Goal: Browse casually: Explore the website without a specific task or goal

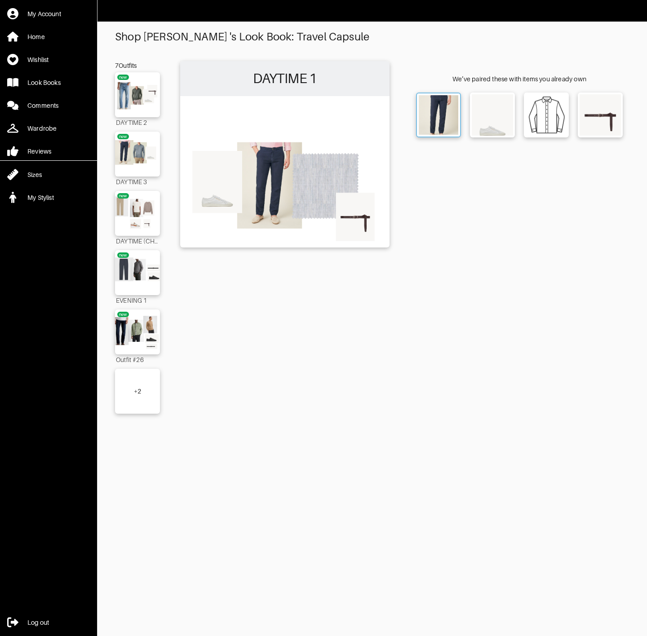
click at [451, 115] on img at bounding box center [439, 115] width 40 height 40
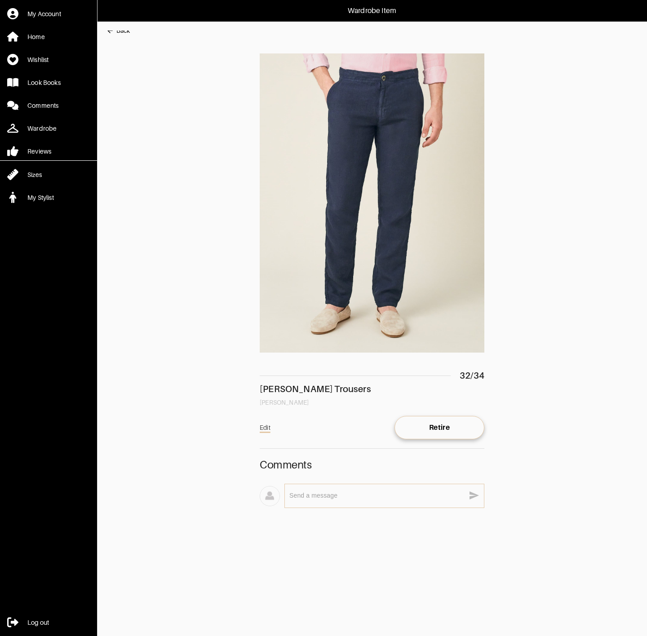
click at [121, 34] on div "Back" at bounding box center [122, 30] width 13 height 9
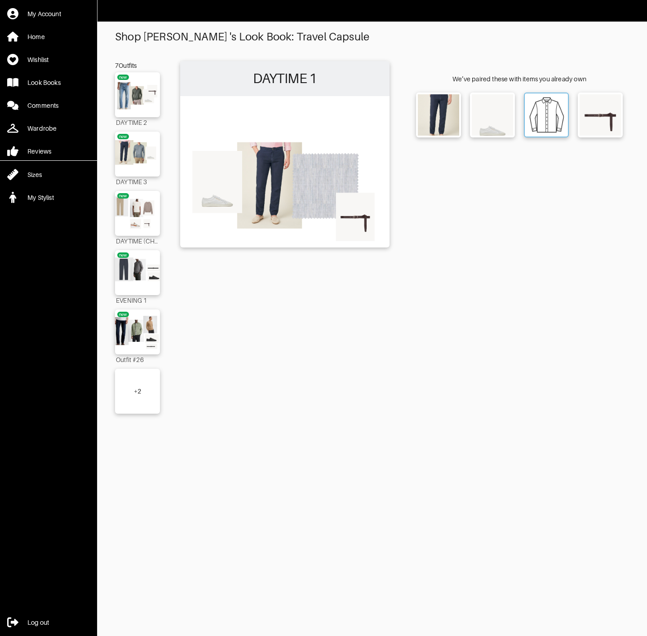
click at [528, 114] on img at bounding box center [547, 115] width 40 height 40
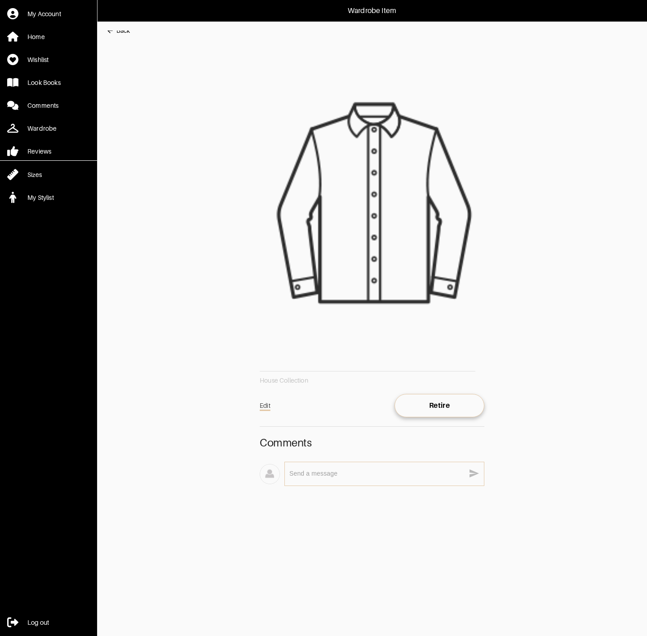
click at [116, 31] on div "Back" at bounding box center [122, 30] width 13 height 9
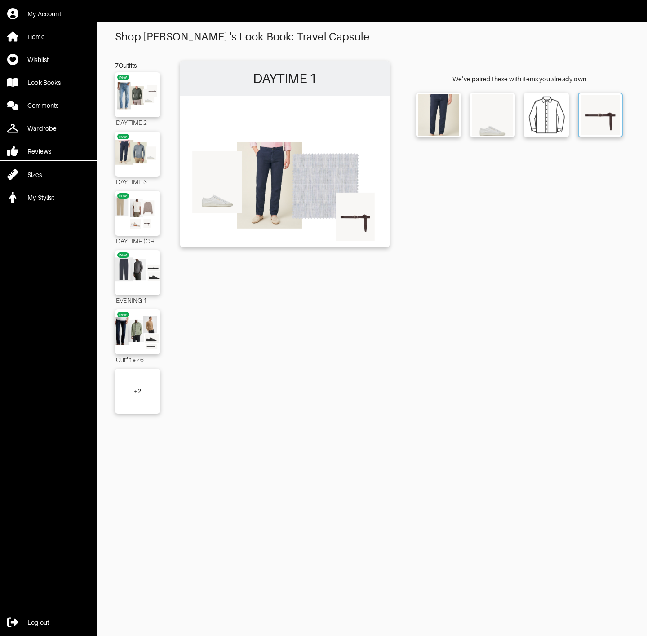
click at [596, 111] on img at bounding box center [601, 115] width 40 height 40
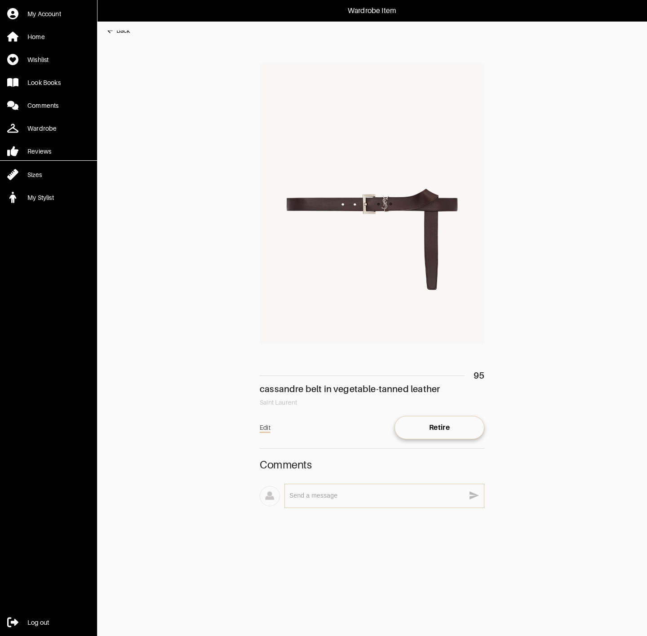
click at [122, 33] on div "Back" at bounding box center [122, 30] width 13 height 9
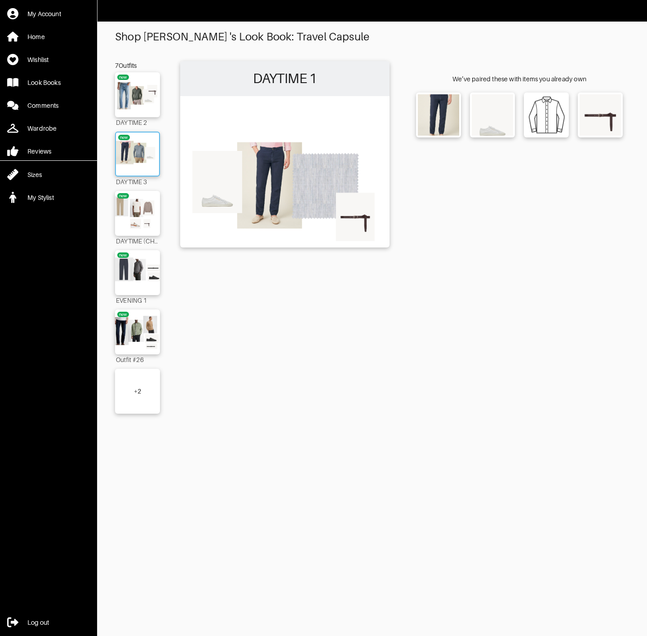
click at [144, 151] on img at bounding box center [137, 154] width 49 height 34
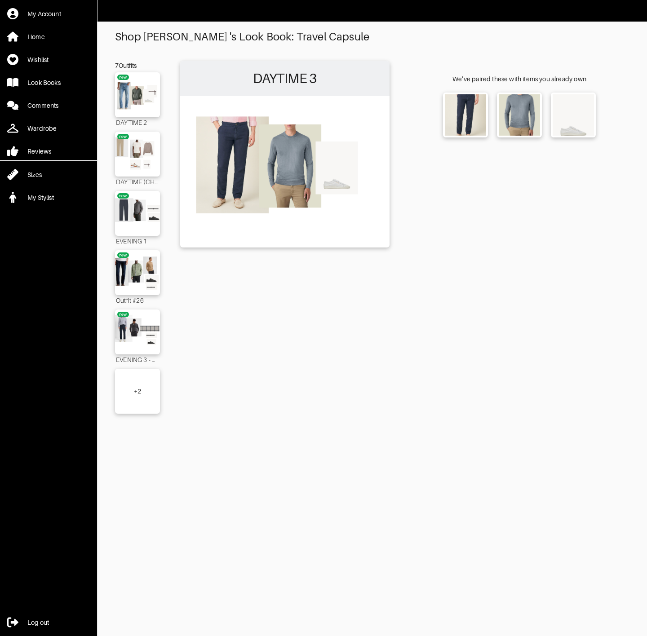
click at [241, 144] on img at bounding box center [285, 171] width 200 height 141
click at [480, 118] on img at bounding box center [466, 115] width 40 height 40
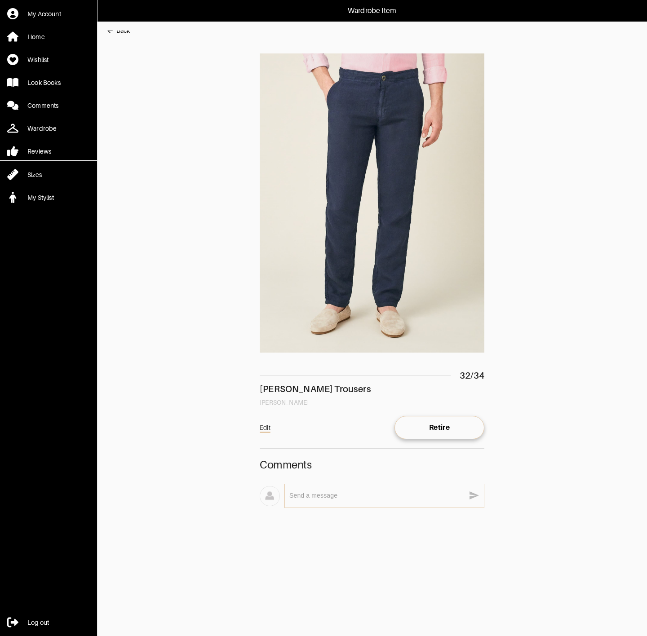
click at [117, 30] on div "Wardrobe Item My Account Home Wishlist Look Books Comments Wardrobe Reviews Siz…" at bounding box center [323, 274] width 647 height 549
click at [117, 32] on div "Back" at bounding box center [122, 30] width 13 height 9
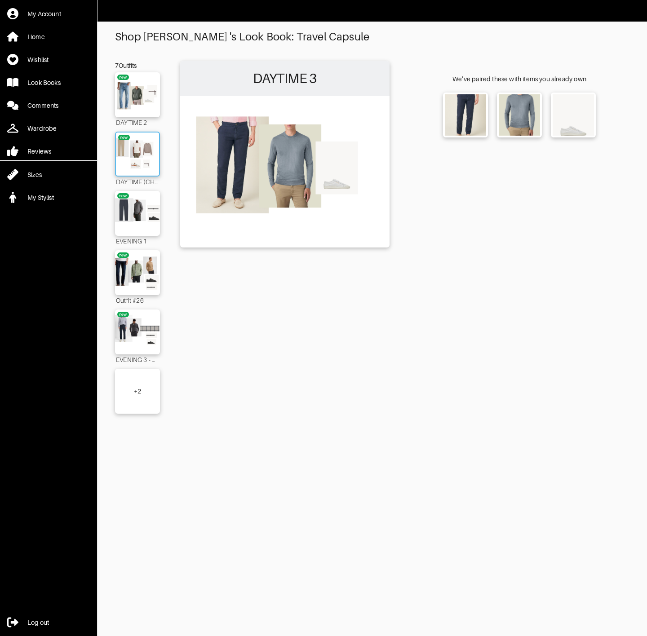
click at [139, 165] on img at bounding box center [137, 154] width 49 height 34
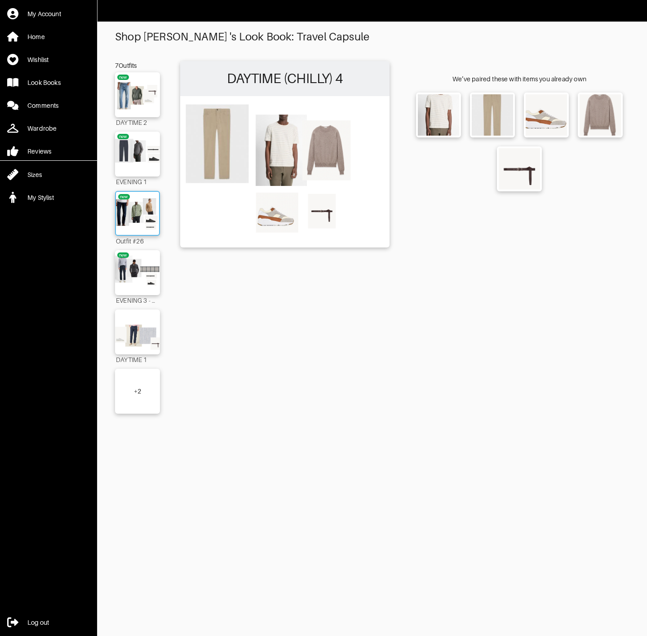
click at [147, 220] on img at bounding box center [137, 213] width 49 height 34
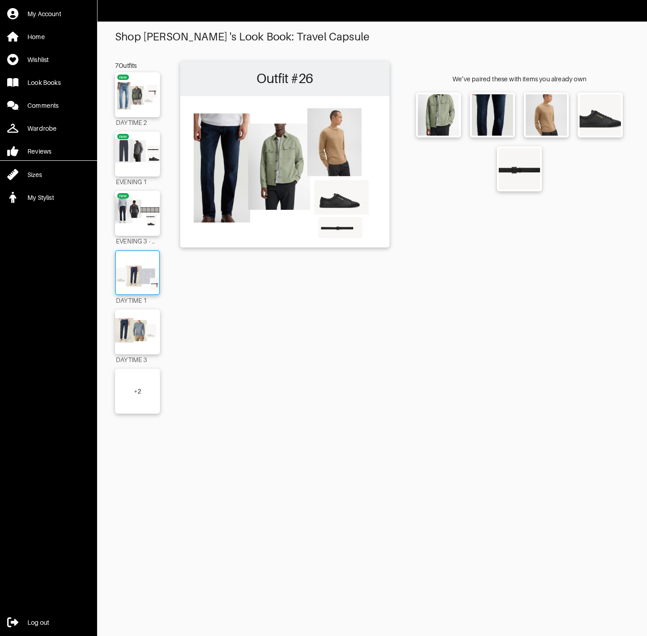
click at [142, 271] on img at bounding box center [137, 273] width 49 height 34
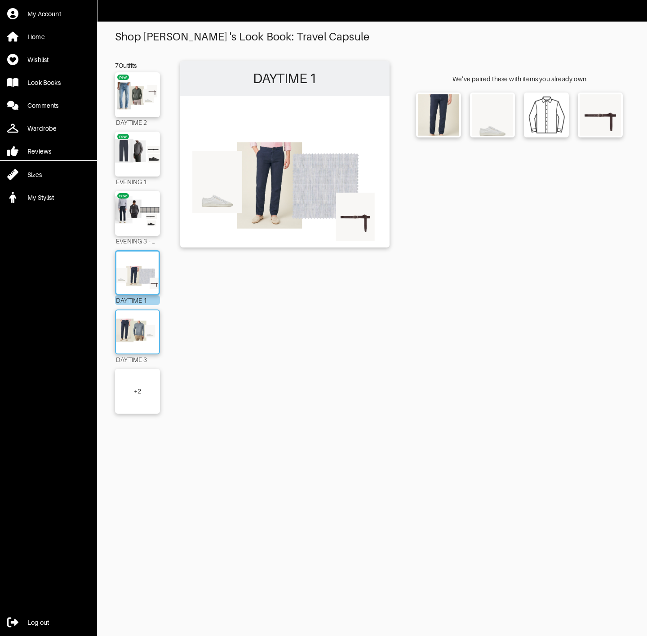
click at [144, 322] on img at bounding box center [137, 332] width 49 height 34
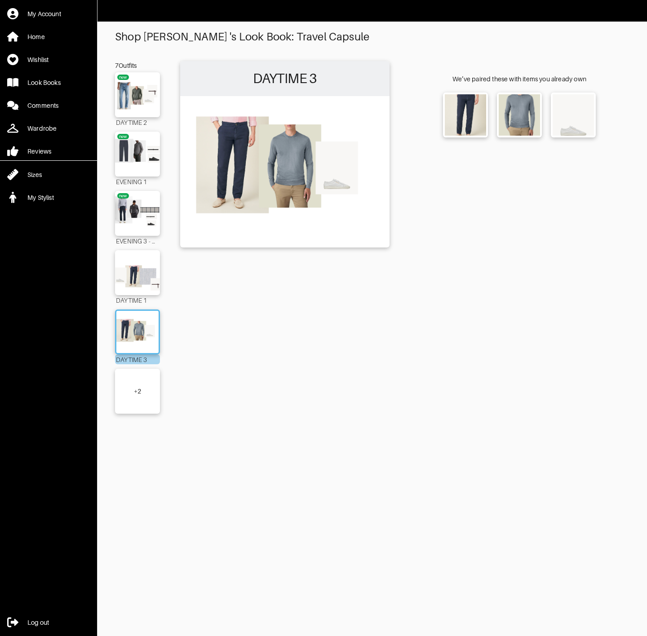
click at [145, 376] on div "+ 2" at bounding box center [137, 391] width 45 height 45
click at [143, 385] on img at bounding box center [137, 391] width 49 height 34
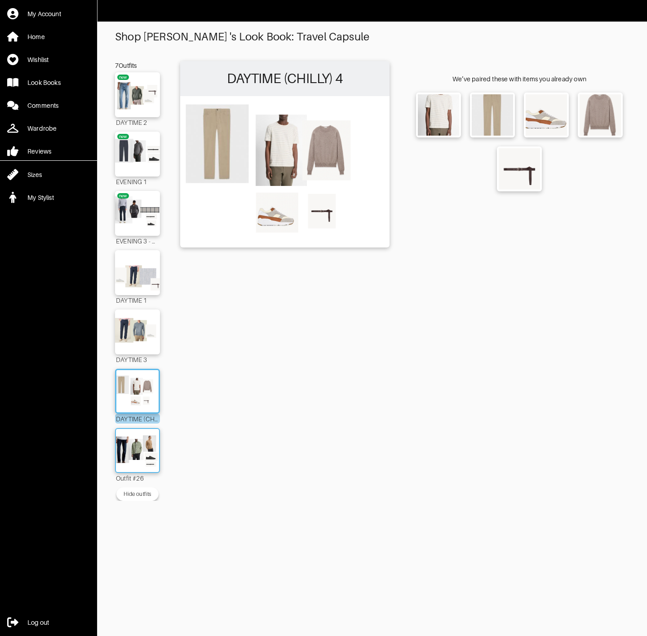
click at [143, 456] on img at bounding box center [137, 451] width 49 height 34
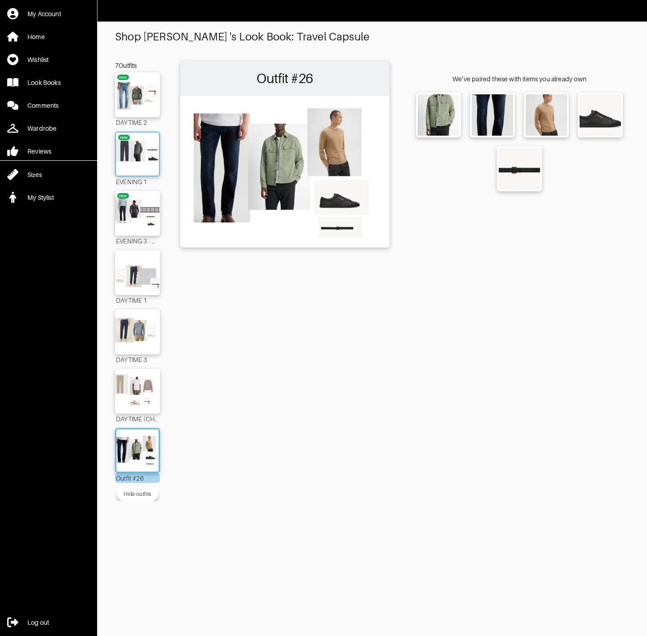
click at [143, 161] on img at bounding box center [137, 154] width 49 height 34
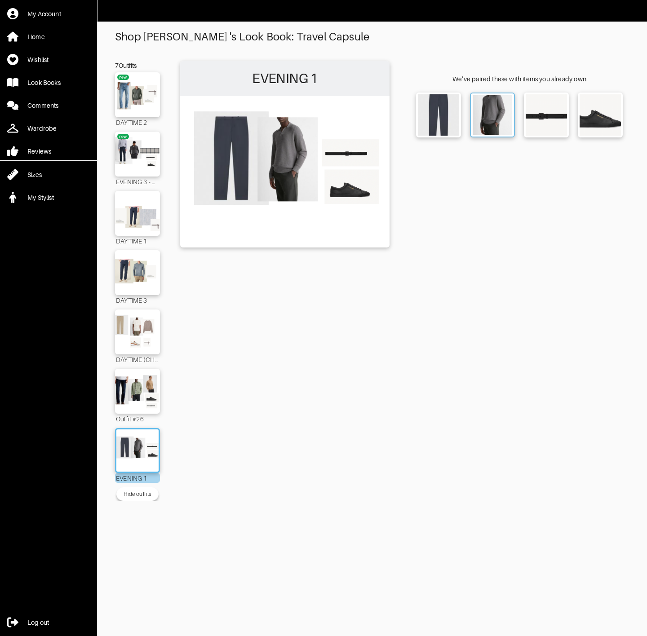
click at [496, 107] on img at bounding box center [493, 115] width 40 height 40
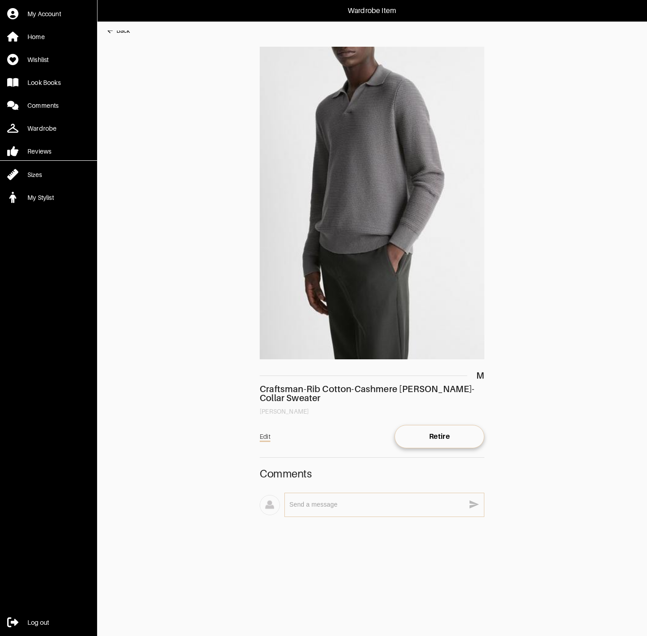
click at [125, 33] on div "Back" at bounding box center [122, 30] width 13 height 9
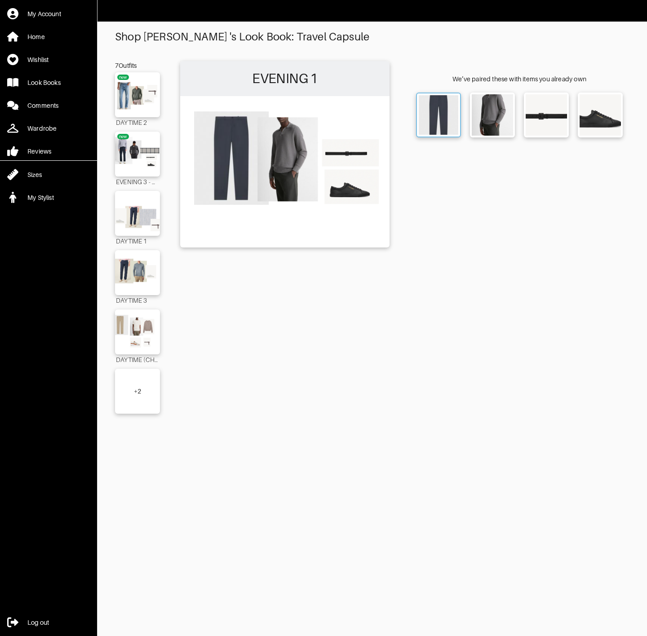
click at [451, 120] on img at bounding box center [439, 115] width 40 height 40
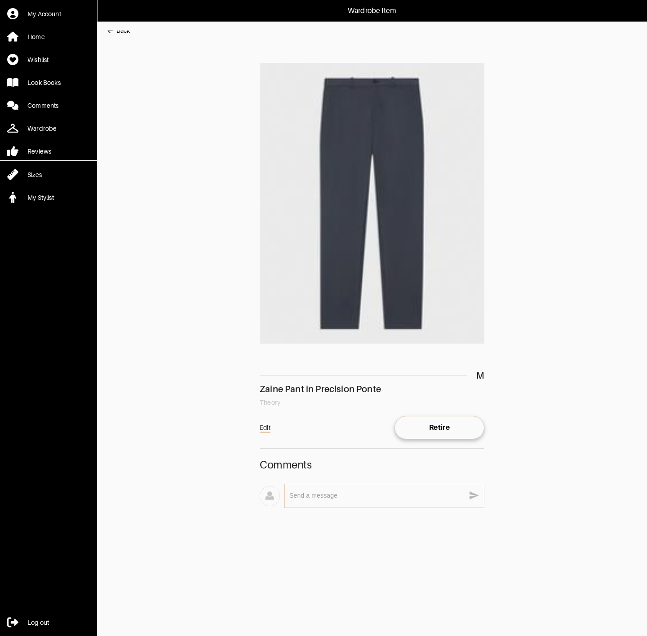
click at [126, 32] on div "Back" at bounding box center [122, 30] width 13 height 9
